Goal: Find specific page/section: Find specific page/section

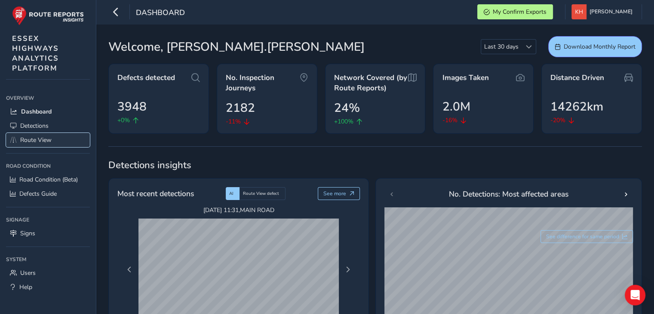
click at [37, 141] on span "Route View" at bounding box center [35, 140] width 31 height 8
